Goal: Information Seeking & Learning: Learn about a topic

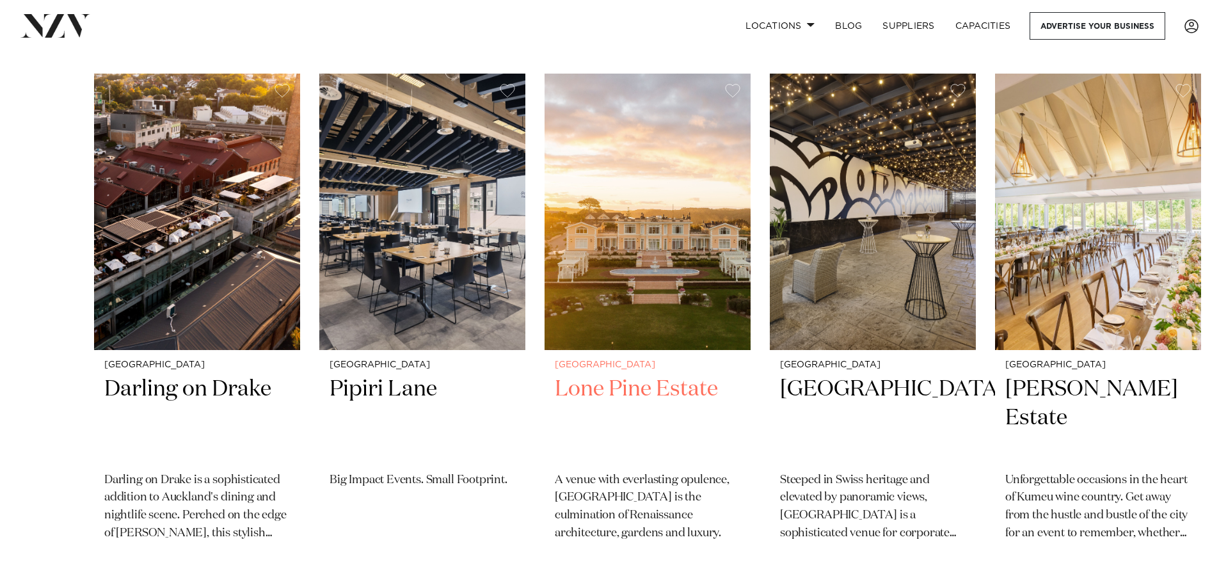
scroll to position [384, 0]
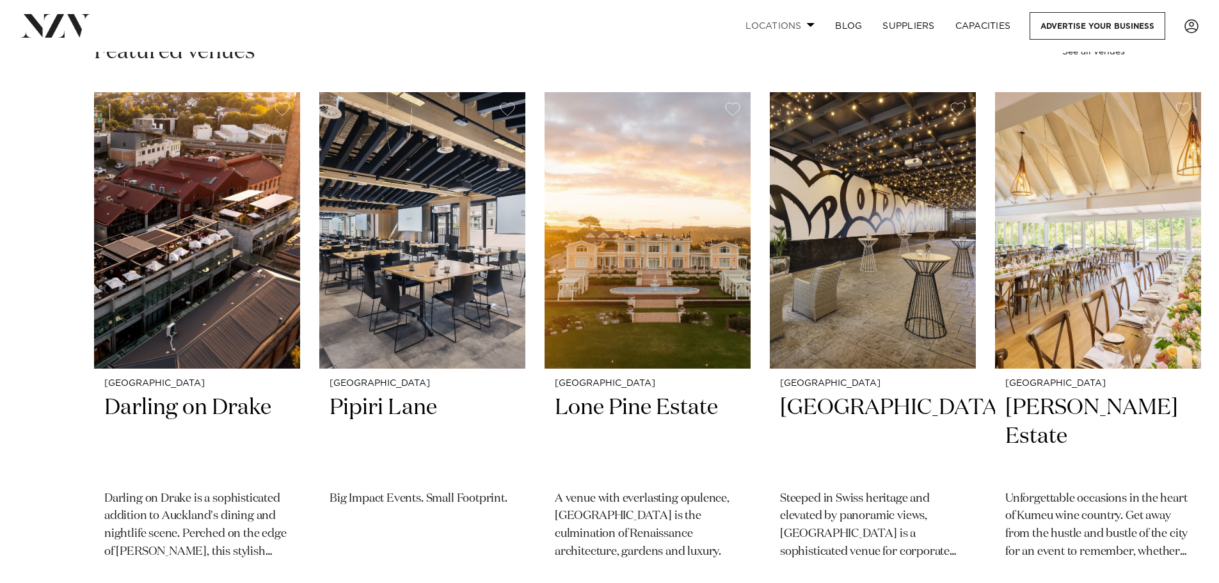
click at [807, 23] on span at bounding box center [811, 24] width 8 height 4
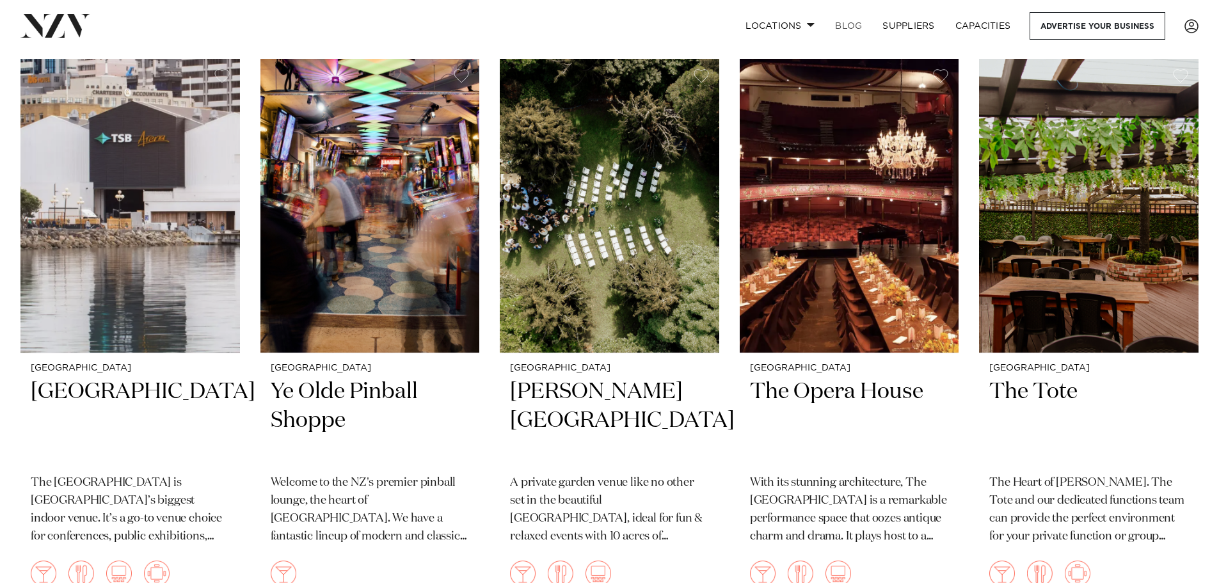
scroll to position [3903, 0]
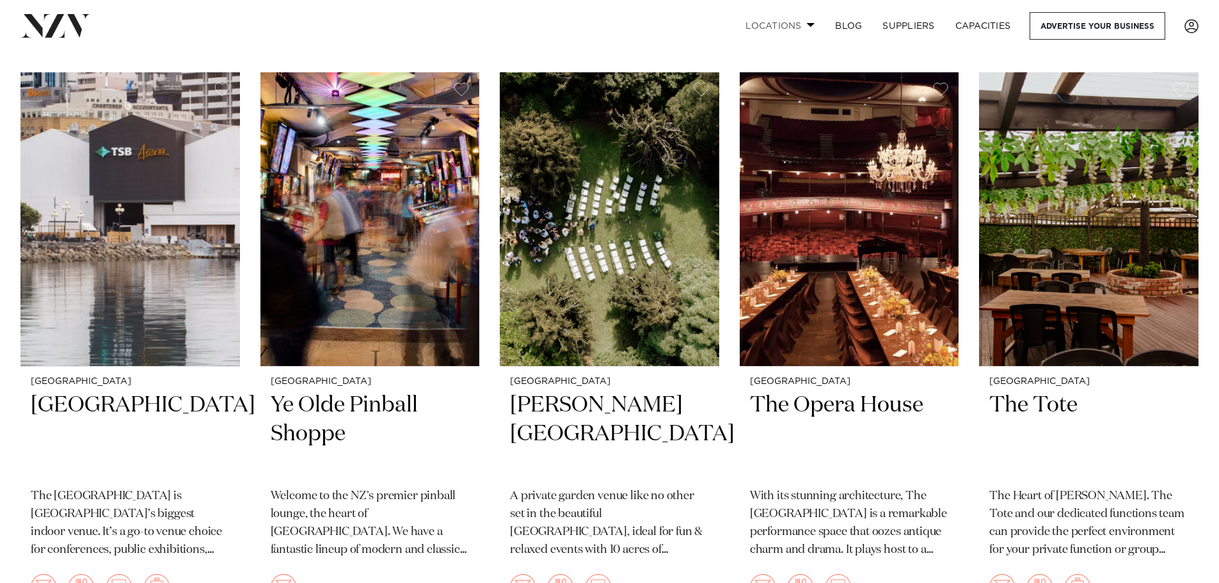
click at [808, 29] on link "Locations" at bounding box center [780, 26] width 90 height 28
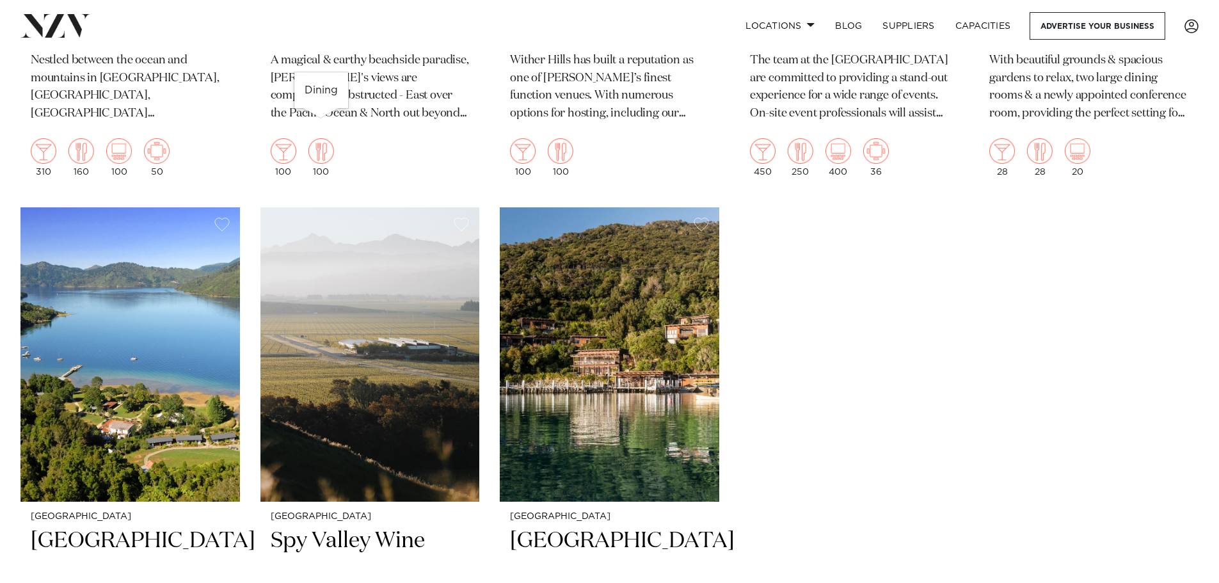
scroll to position [960, 0]
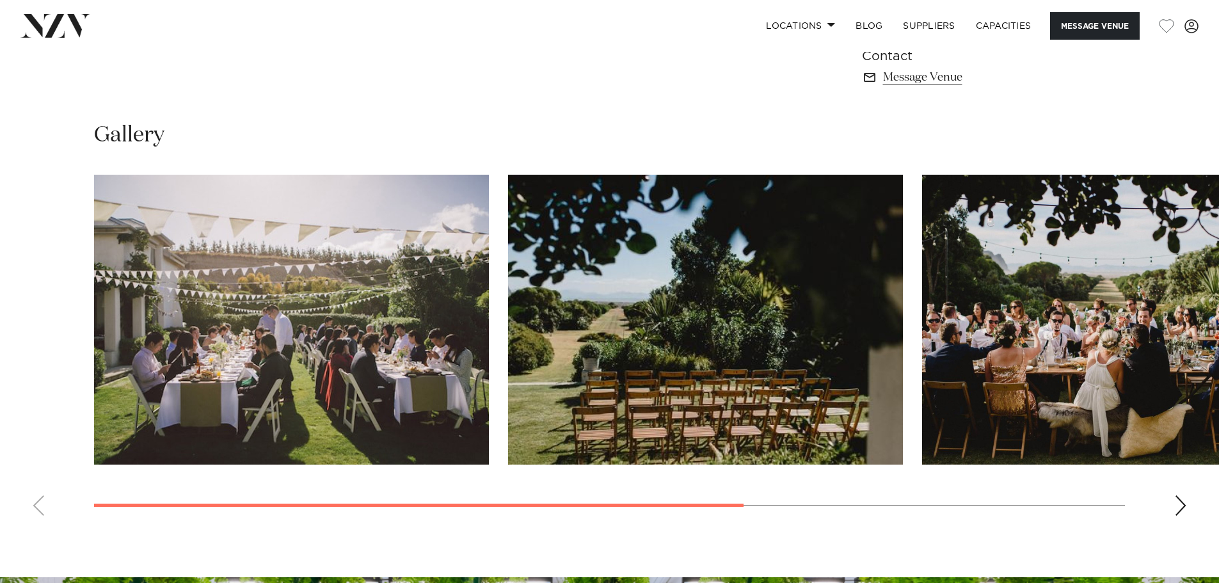
scroll to position [960, 0]
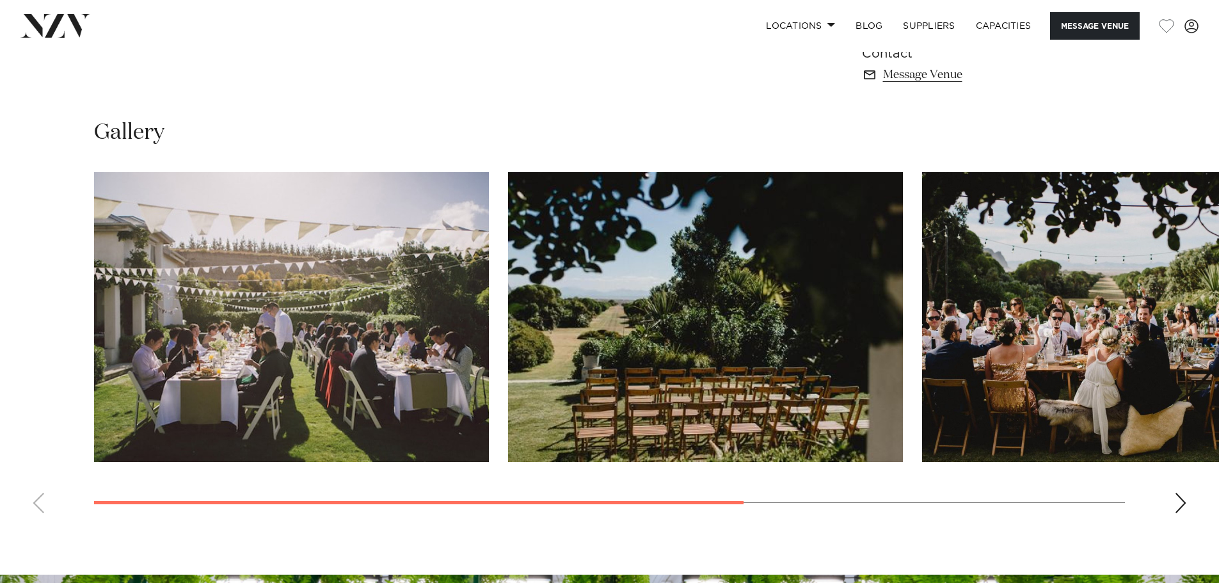
click at [321, 264] on img "1 / 4" at bounding box center [291, 317] width 395 height 290
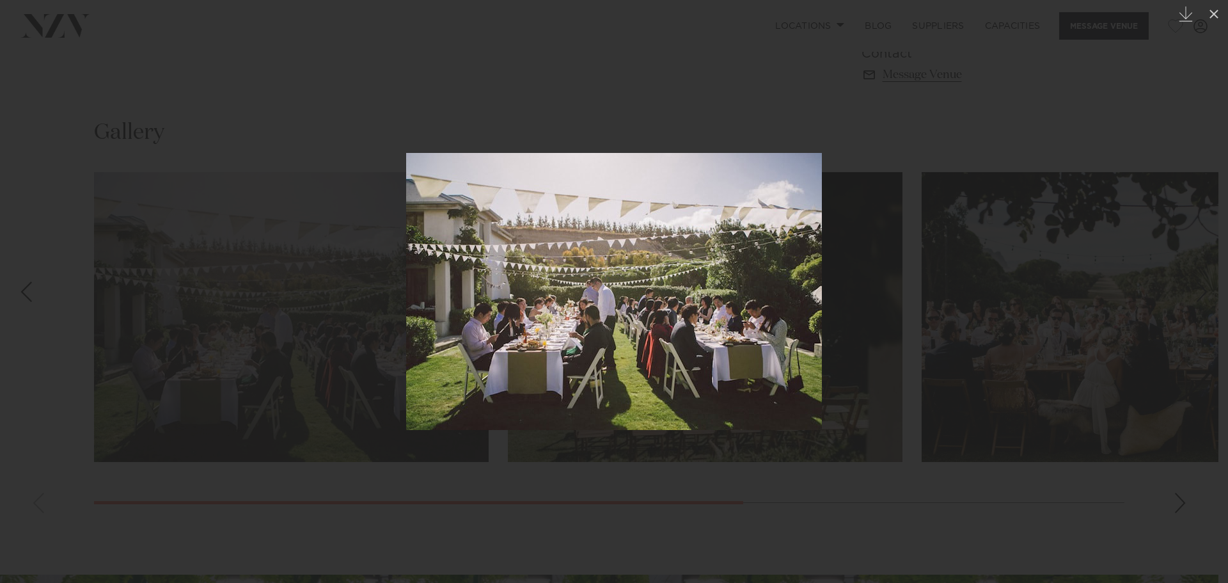
click at [969, 305] on div at bounding box center [614, 291] width 1228 height 583
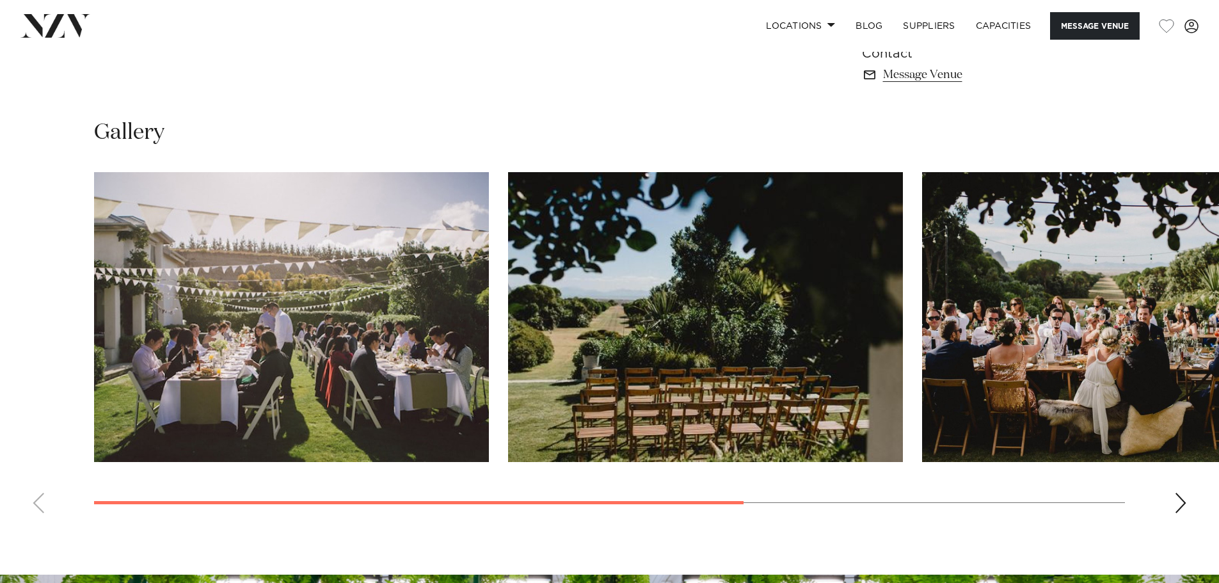
click at [1175, 497] on div "Next slide" at bounding box center [1180, 503] width 13 height 20
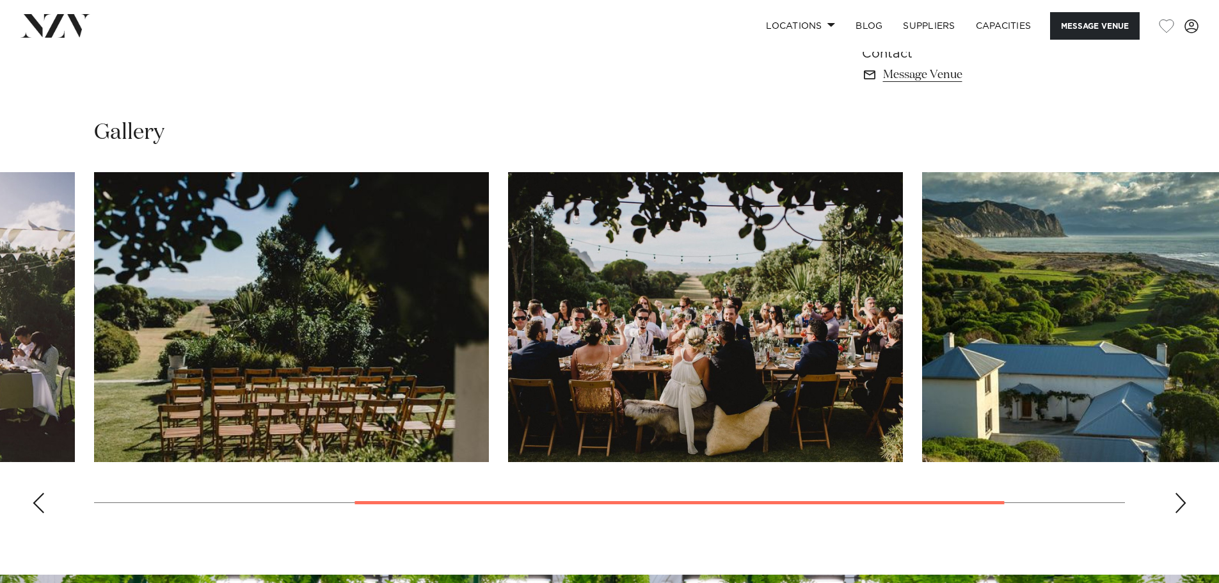
click at [1175, 497] on div "Next slide" at bounding box center [1180, 503] width 13 height 20
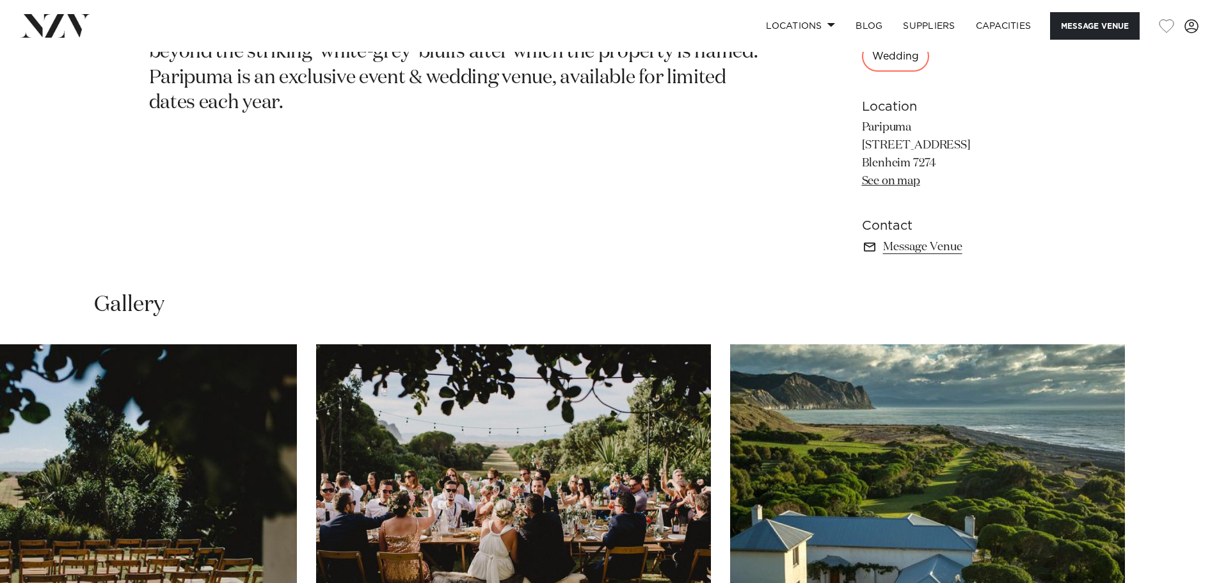
scroll to position [704, 0]
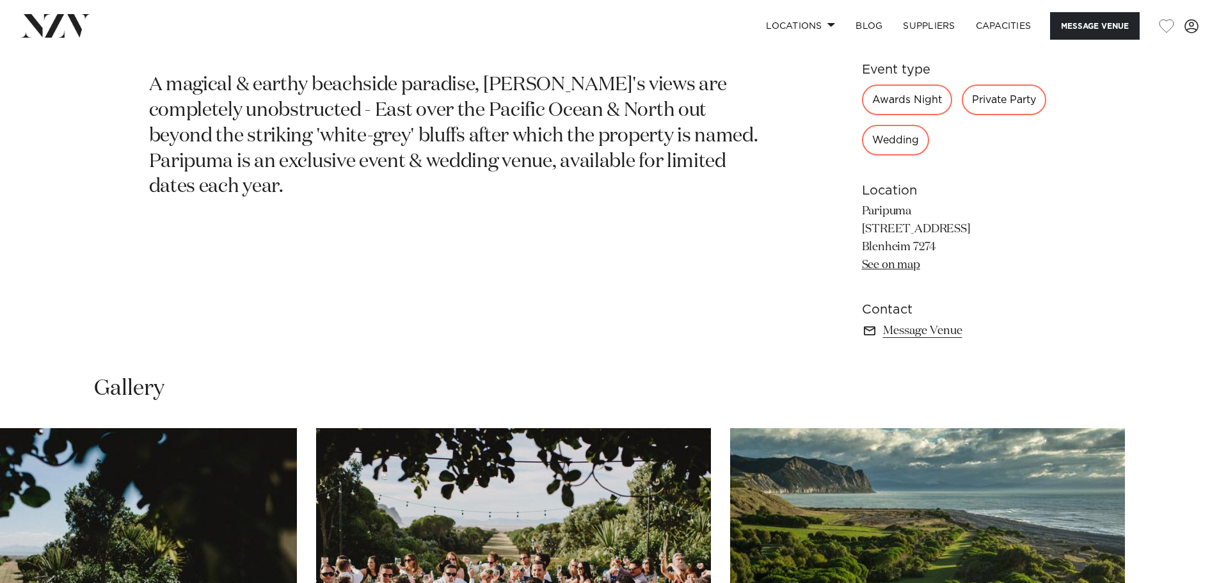
drag, startPoint x: 861, startPoint y: 207, endPoint x: 905, endPoint y: 242, distance: 57.0
click at [905, 242] on div "Marlborough Paripuma A magical & earthy beachside paradise, Paripuma's views ar…" at bounding box center [609, 163] width 1089 height 385
click at [905, 242] on p "Paripuma 243 Renners Road Blenheim 7274 See on map" at bounding box center [966, 239] width 209 height 72
drag, startPoint x: 910, startPoint y: 248, endPoint x: 863, endPoint y: 209, distance: 60.9
click at [863, 209] on p "Paripuma 243 Renners Road Blenheim 7274 See on map" at bounding box center [966, 239] width 209 height 72
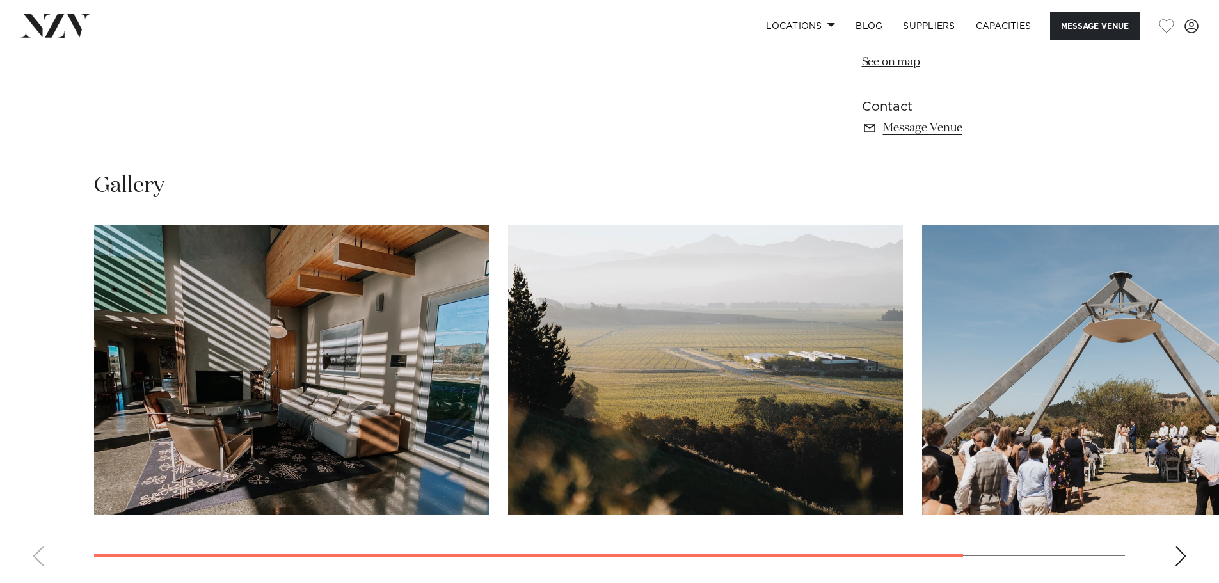
scroll to position [960, 0]
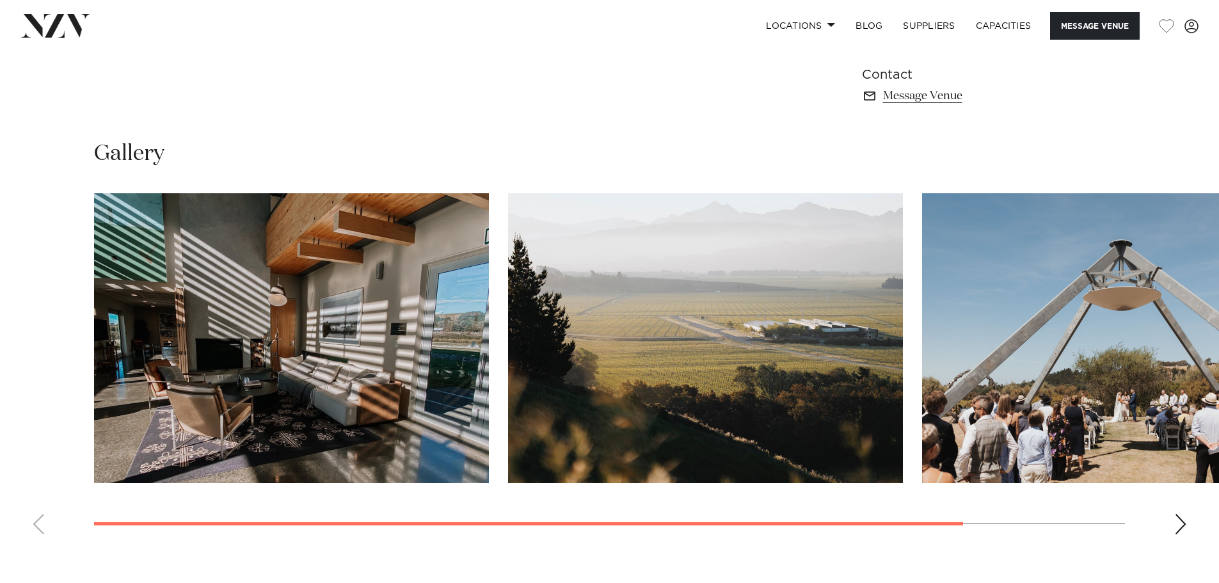
click at [1193, 523] on swiper-container at bounding box center [609, 368] width 1219 height 351
click at [1180, 522] on div "Next slide" at bounding box center [1180, 524] width 13 height 20
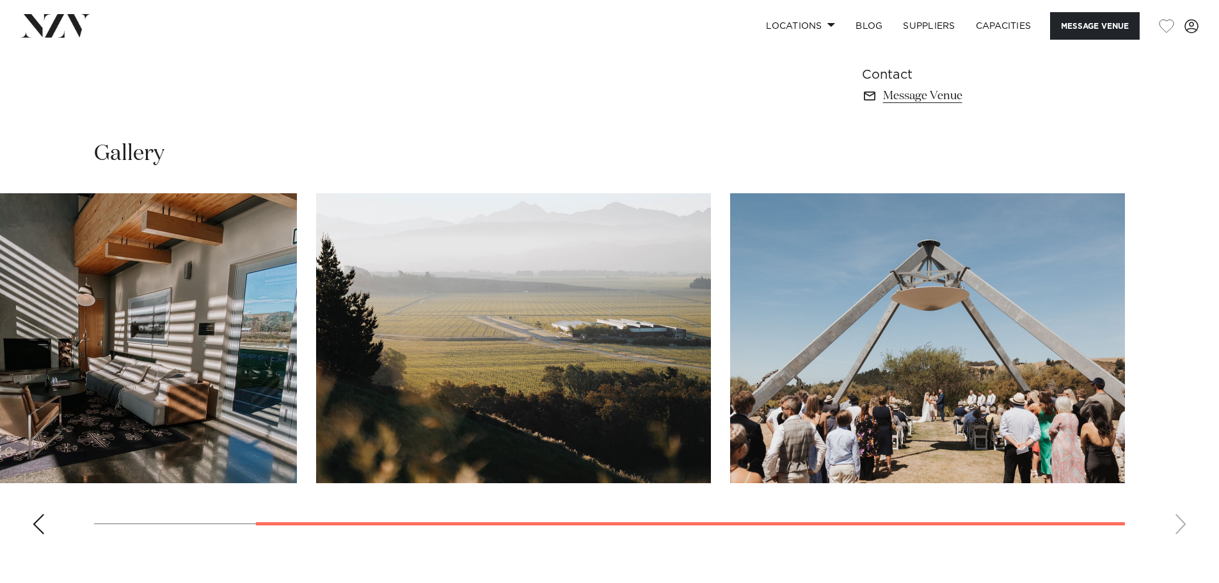
click at [1180, 522] on swiper-container at bounding box center [609, 368] width 1219 height 351
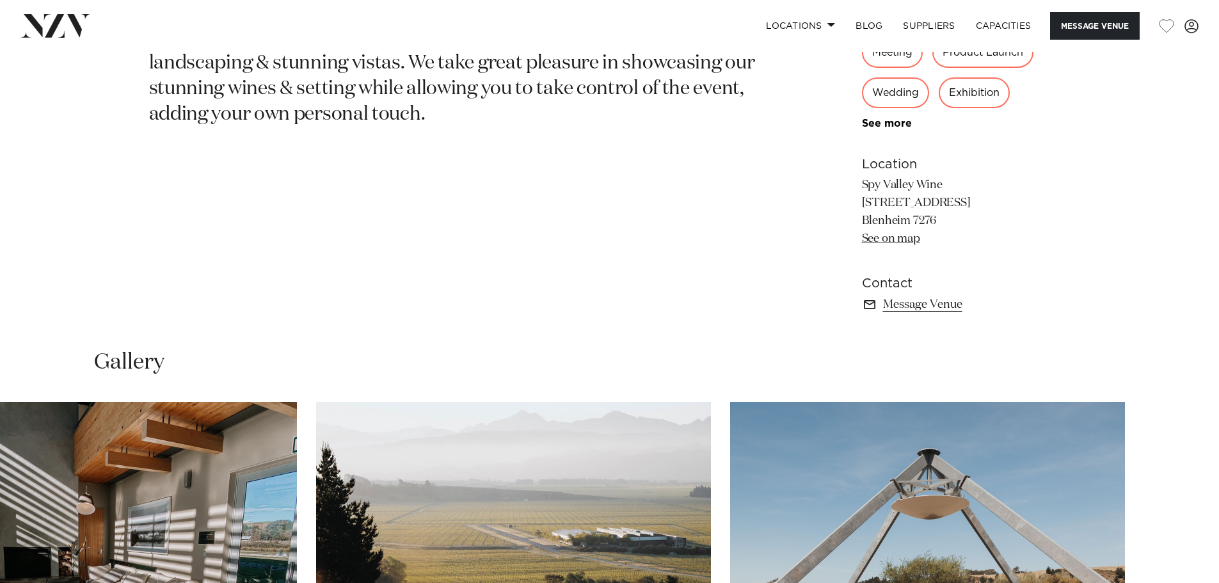
scroll to position [576, 0]
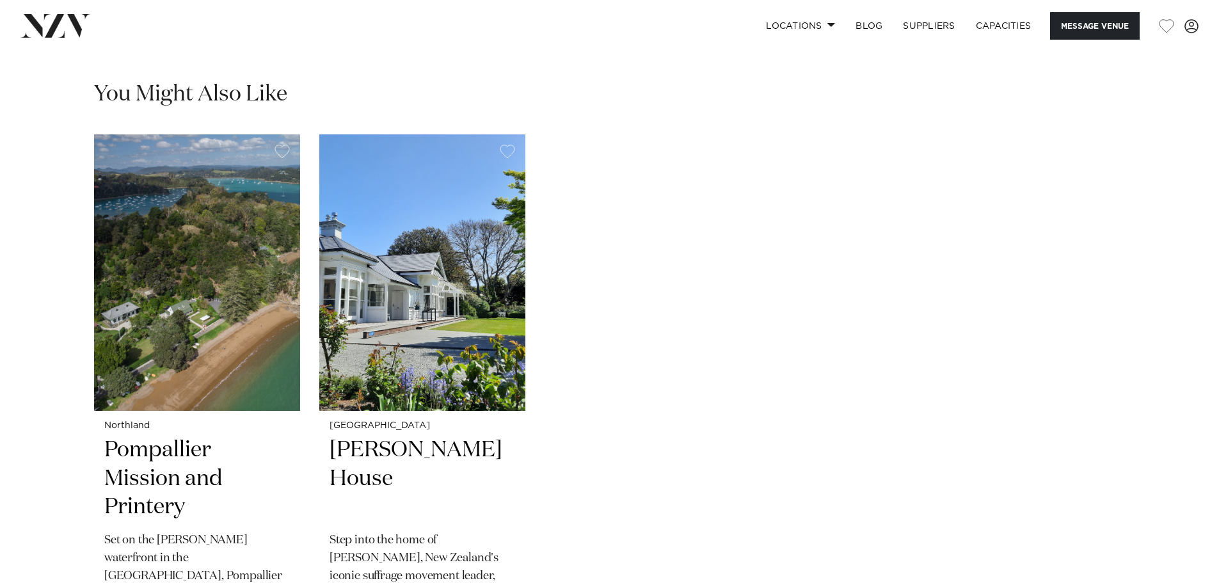
scroll to position [1983, 0]
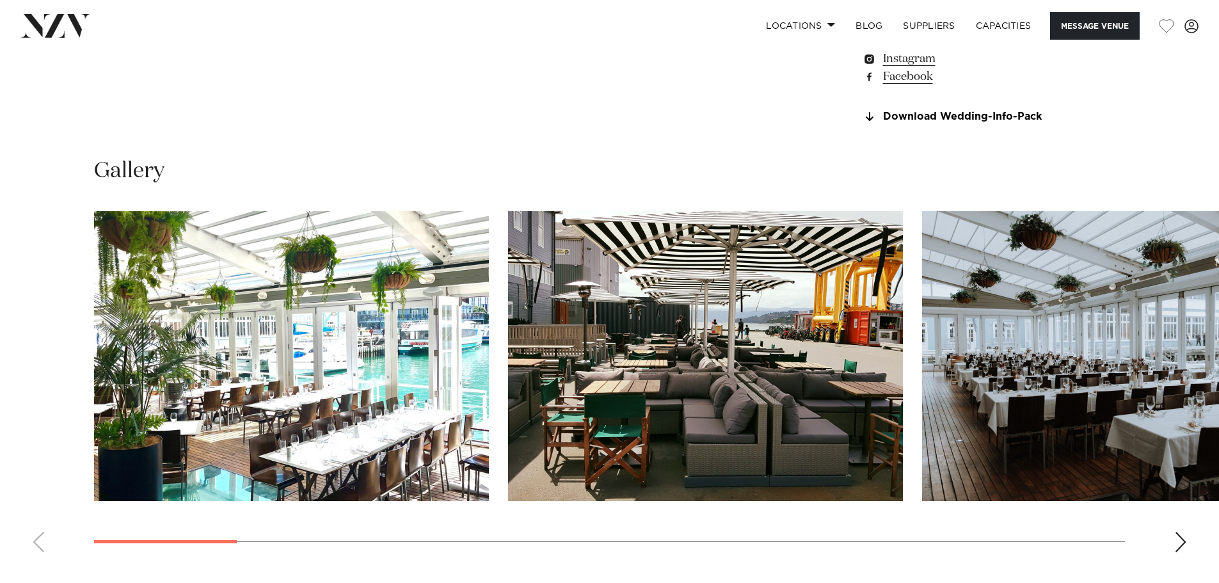
scroll to position [1216, 0]
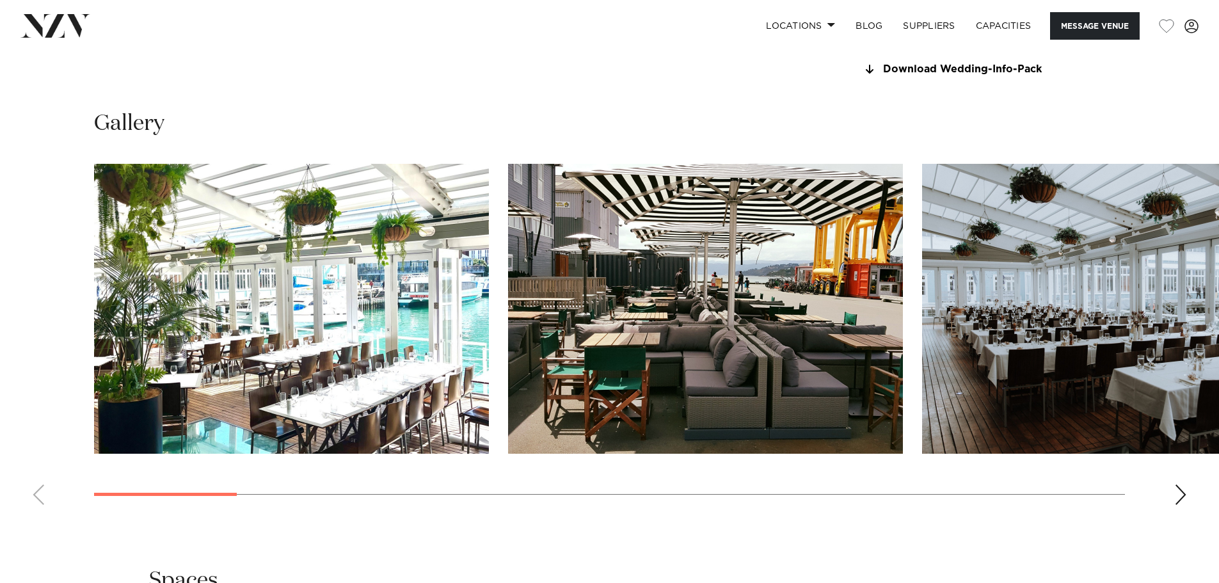
click at [1177, 493] on div "Next slide" at bounding box center [1180, 494] width 13 height 20
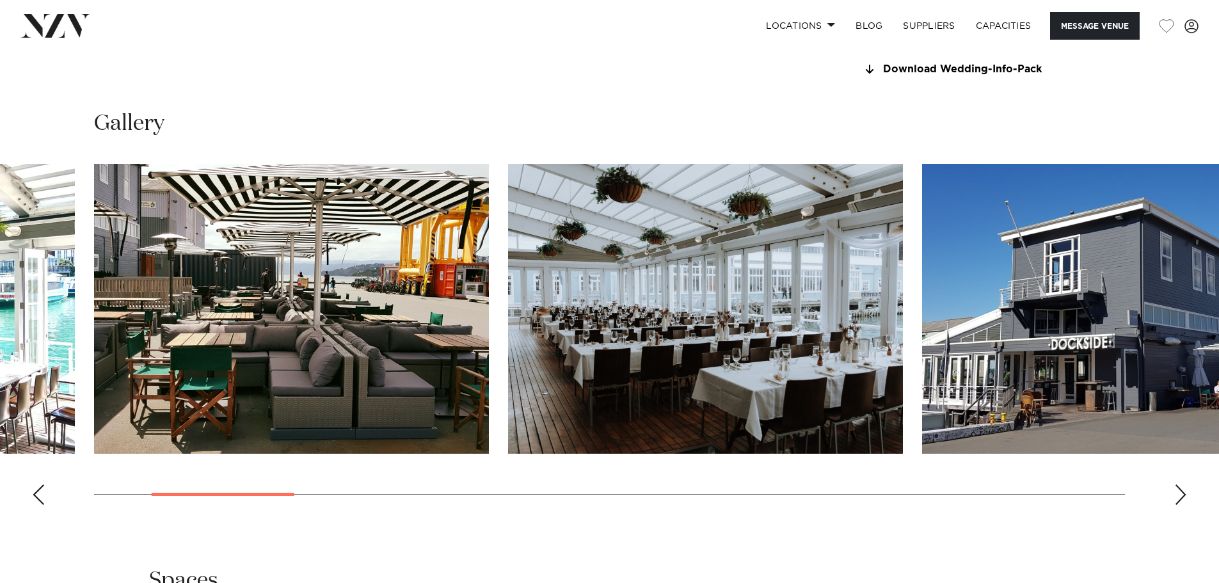
click at [1177, 493] on div "Next slide" at bounding box center [1180, 494] width 13 height 20
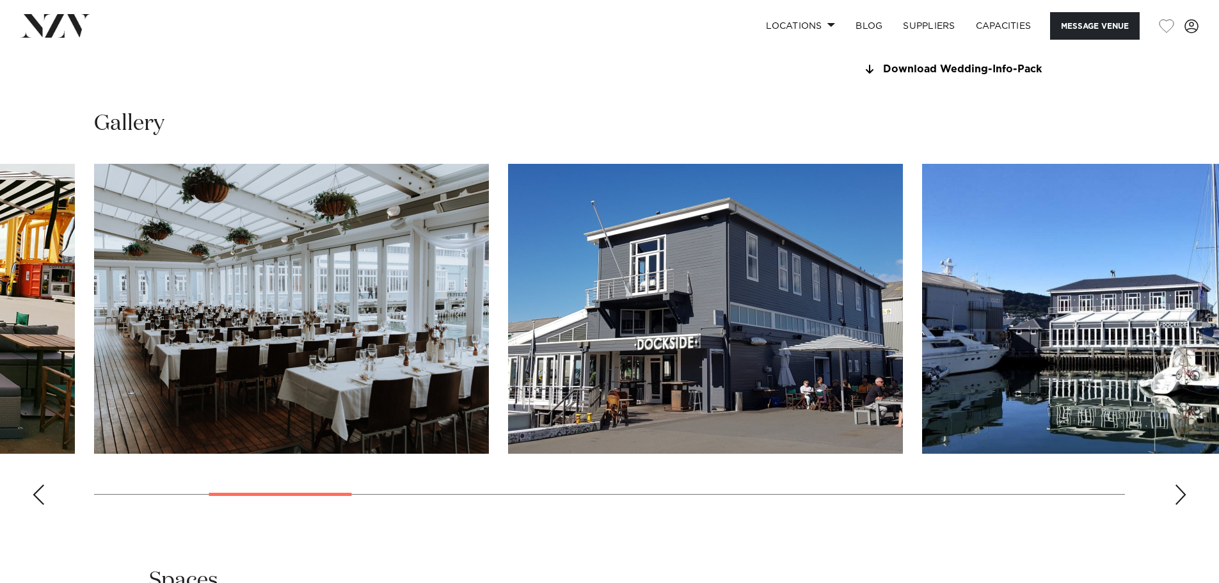
click at [1177, 493] on div "Next slide" at bounding box center [1180, 494] width 13 height 20
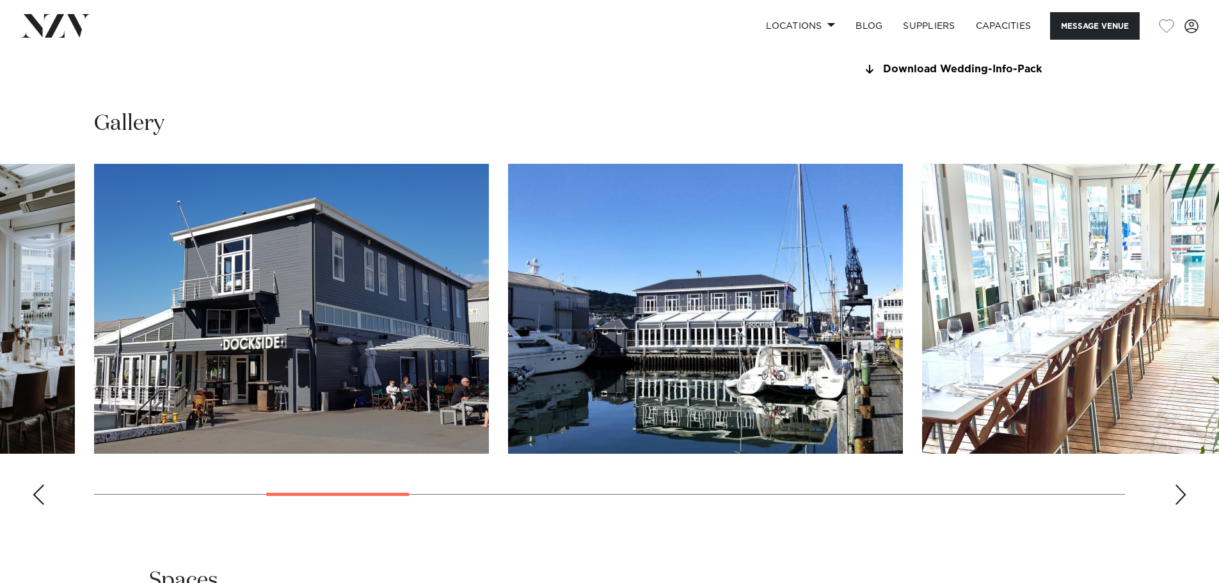
click at [1177, 493] on div "Next slide" at bounding box center [1180, 494] width 13 height 20
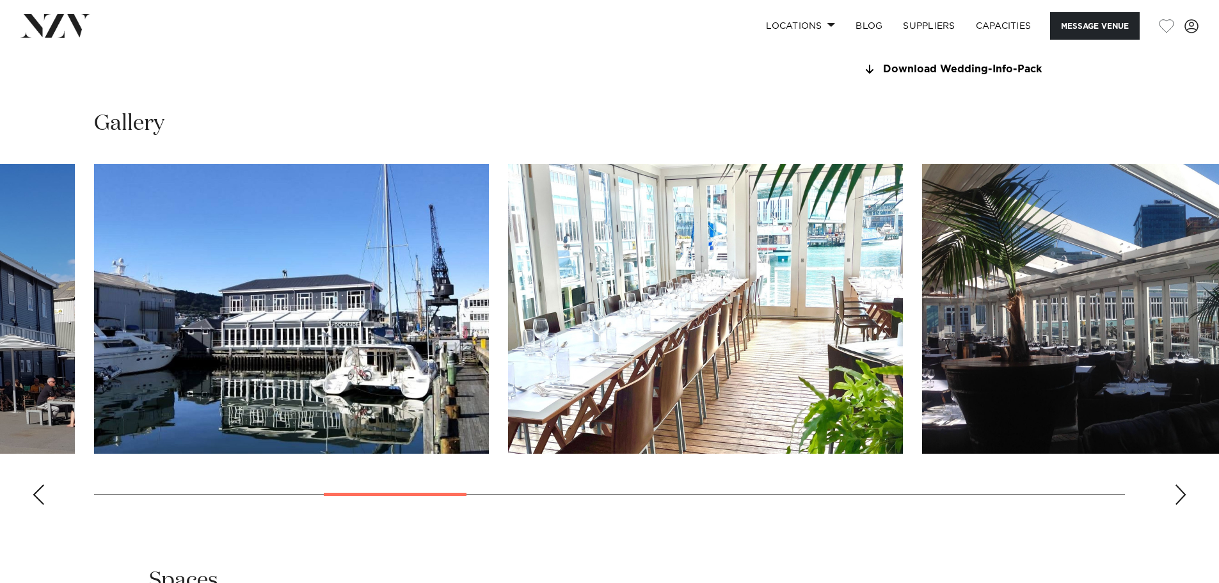
click at [1177, 493] on div "Next slide" at bounding box center [1180, 494] width 13 height 20
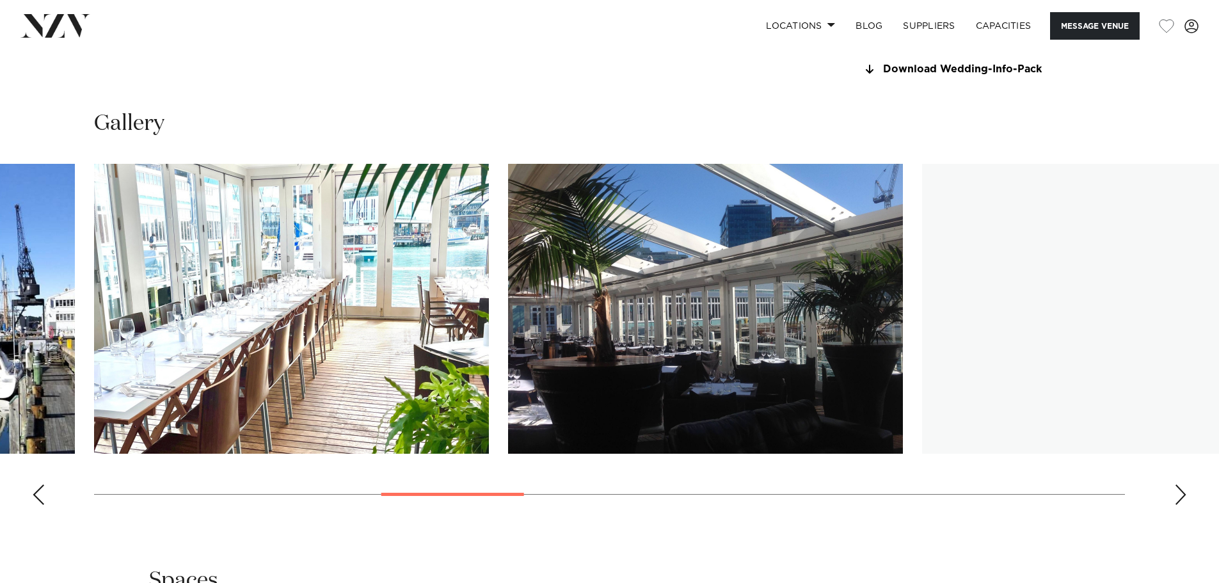
click at [1177, 493] on div "Next slide" at bounding box center [1180, 494] width 13 height 20
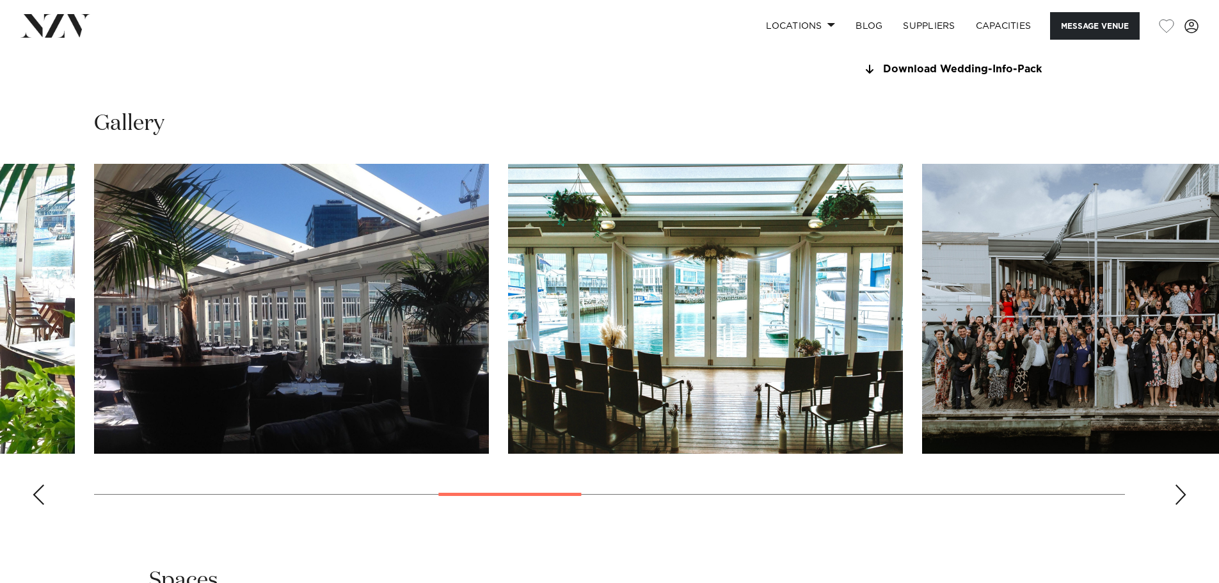
click at [1177, 493] on div "Next slide" at bounding box center [1180, 494] width 13 height 20
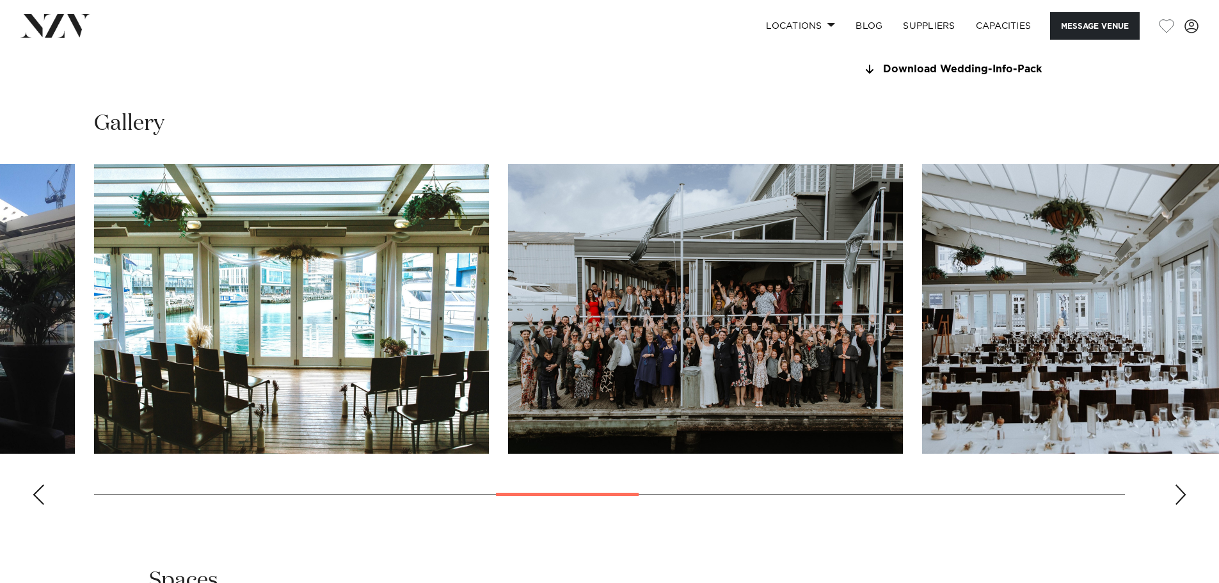
click at [791, 345] on img "9 / 18" at bounding box center [705, 309] width 395 height 290
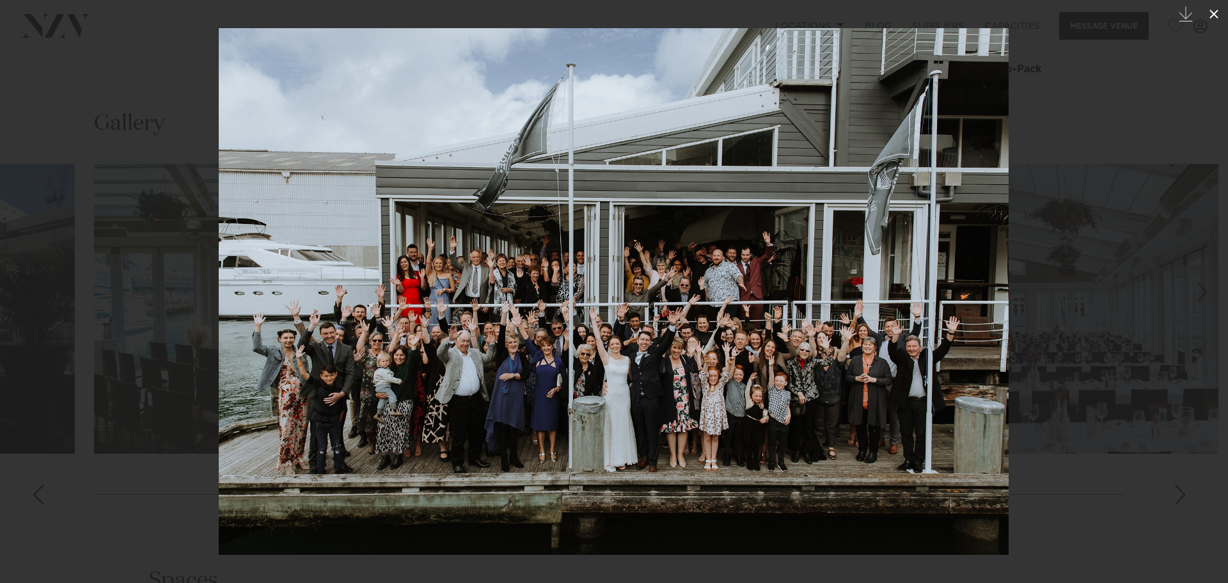
click at [1212, 17] on icon at bounding box center [1214, 14] width 9 height 9
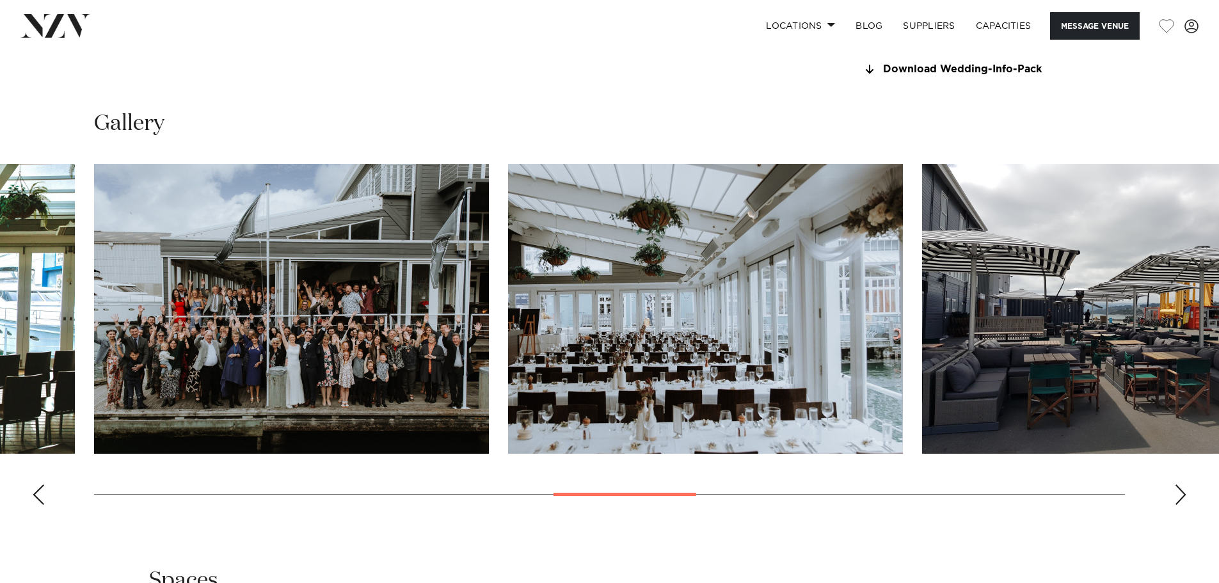
click at [1183, 502] on div "Next slide" at bounding box center [1180, 494] width 13 height 20
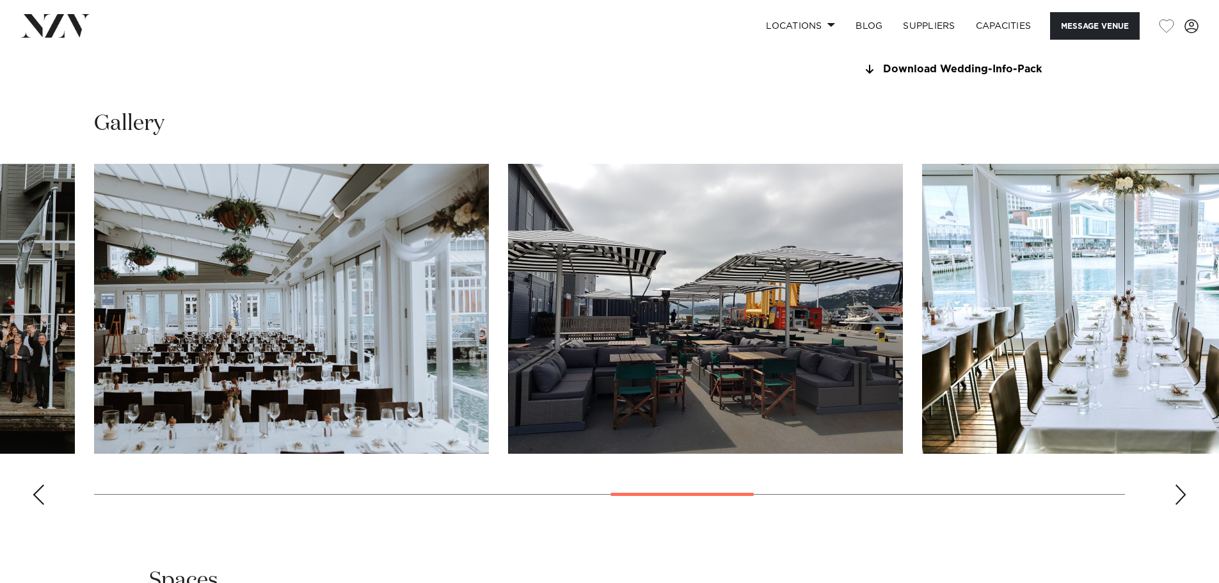
click at [1183, 502] on div "Next slide" at bounding box center [1180, 494] width 13 height 20
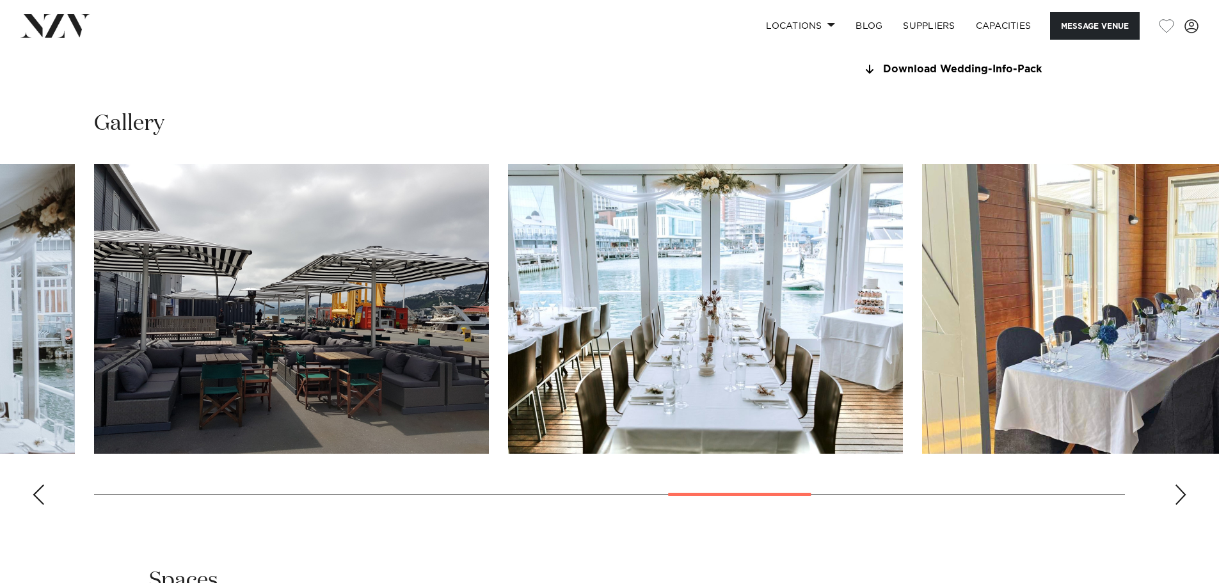
click at [1183, 502] on div "Next slide" at bounding box center [1180, 494] width 13 height 20
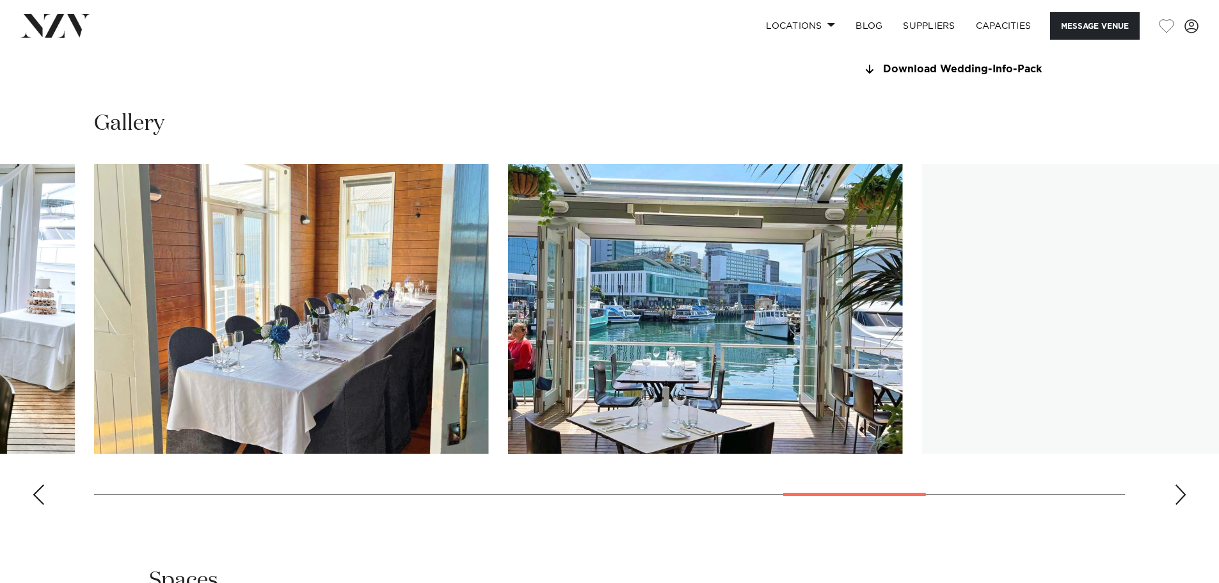
click at [1183, 502] on div "Next slide" at bounding box center [1180, 494] width 13 height 20
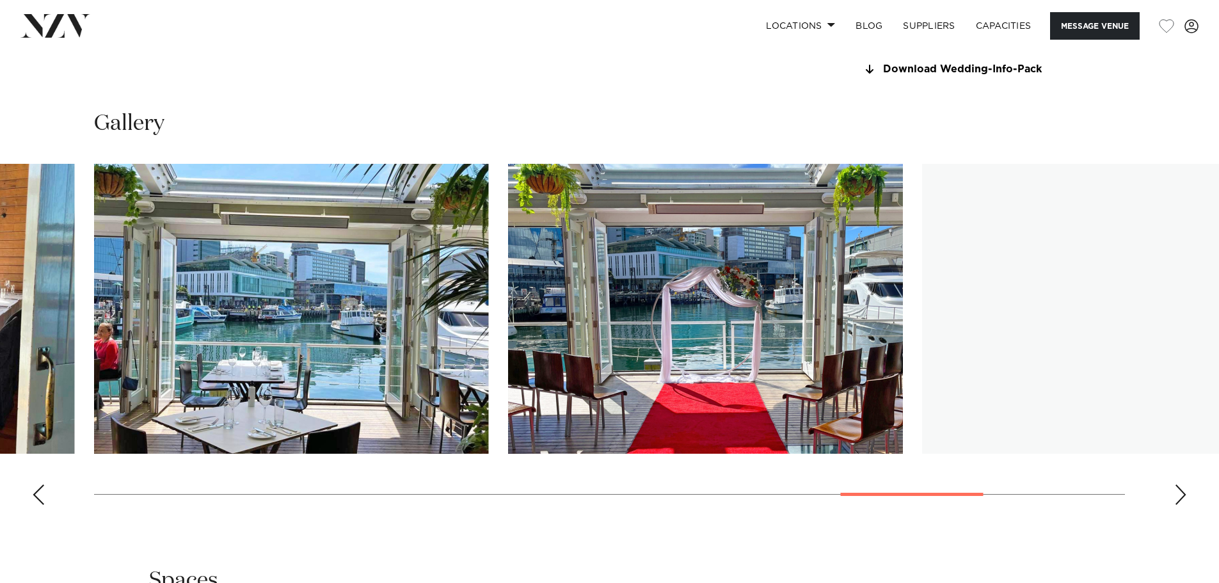
click at [1183, 502] on div "Next slide" at bounding box center [1180, 494] width 13 height 20
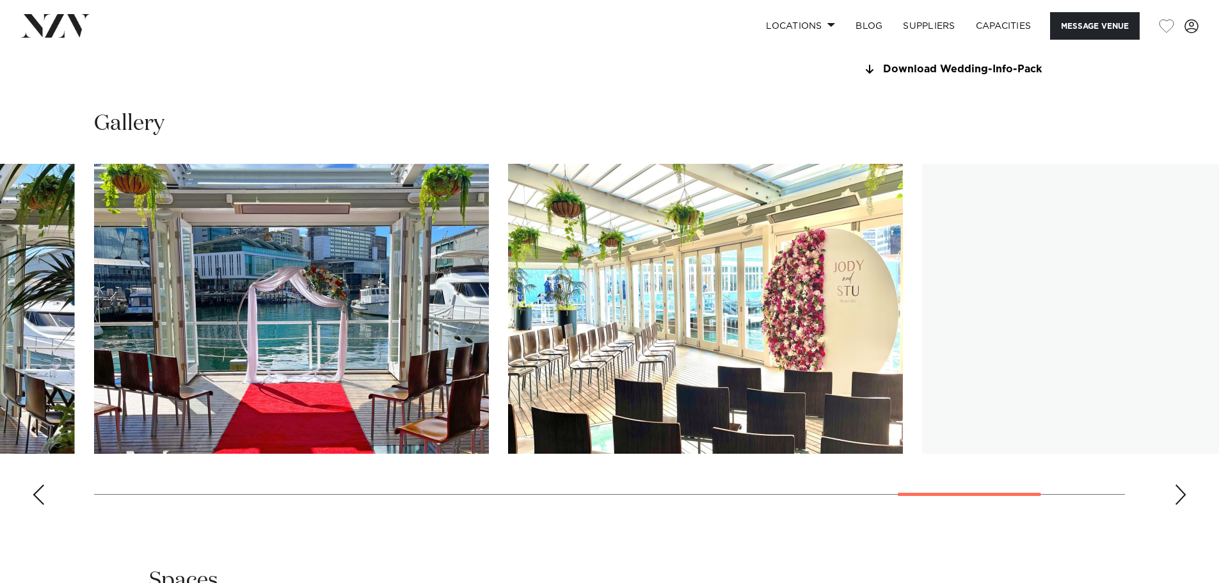
click at [1183, 502] on div "Next slide" at bounding box center [1180, 494] width 13 height 20
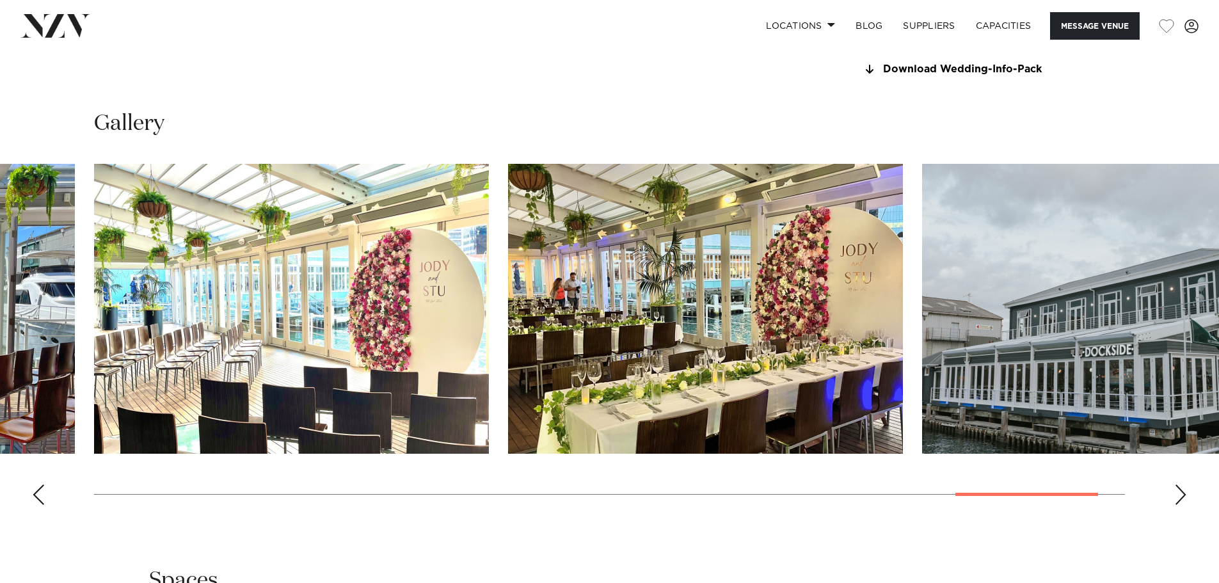
click at [1183, 502] on div "Next slide" at bounding box center [1180, 494] width 13 height 20
